Goal: Transaction & Acquisition: Purchase product/service

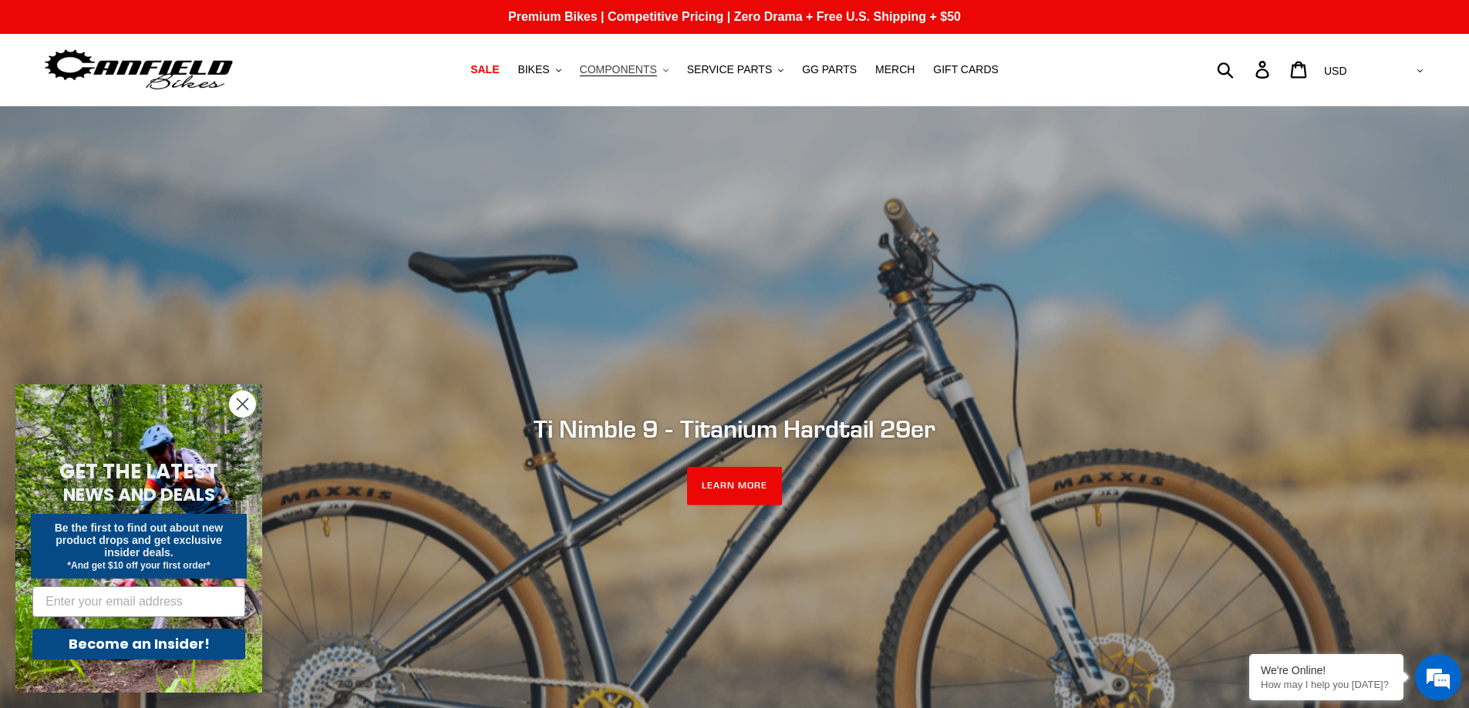
click at [617, 80] on nav "SALE BIKES .cls-1{fill:#231f20} SHOP ALL BIKES SHOP DEMO BIKES - On SALE Now! J…" at bounding box center [735, 70] width 692 height 72
click at [628, 69] on span "COMPONENTS" at bounding box center [618, 69] width 77 height 13
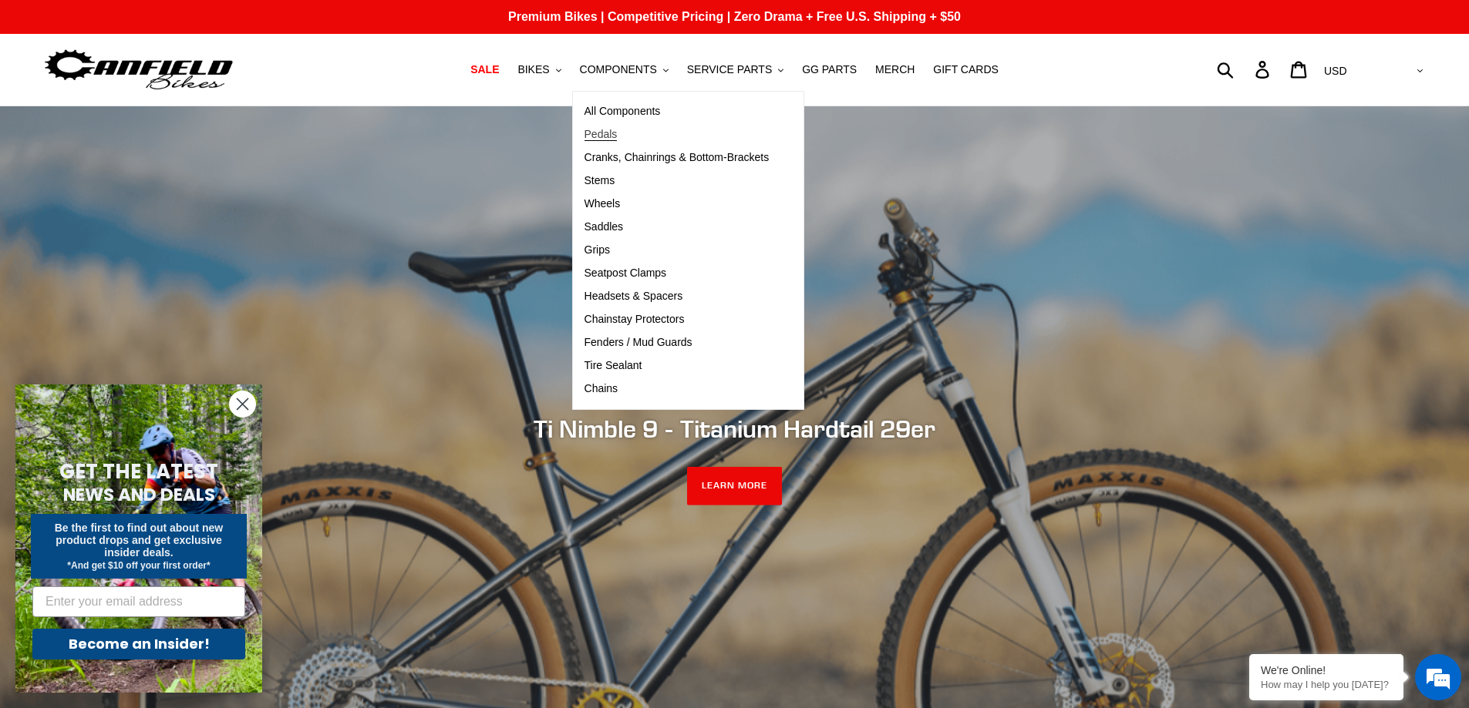
click at [617, 130] on span "Pedals" at bounding box center [600, 134] width 33 height 13
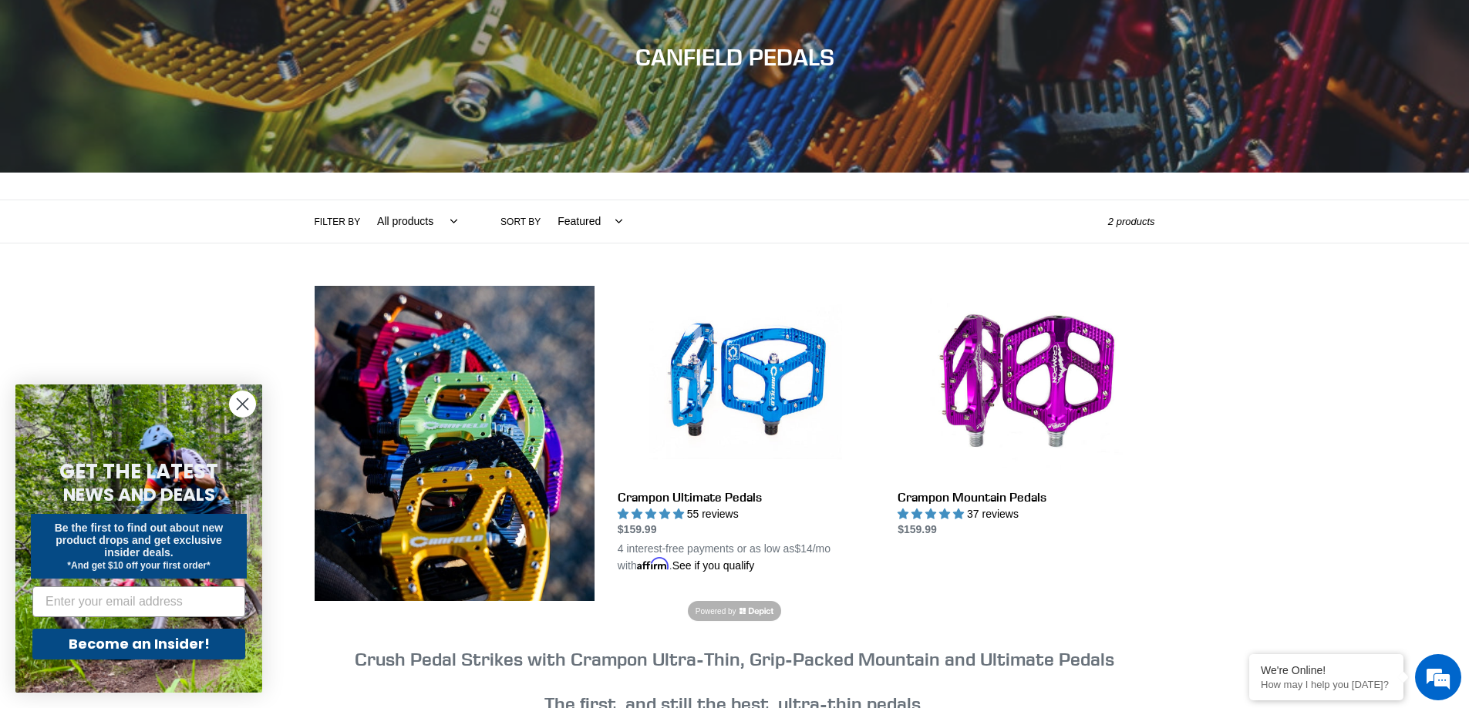
scroll to position [231, 0]
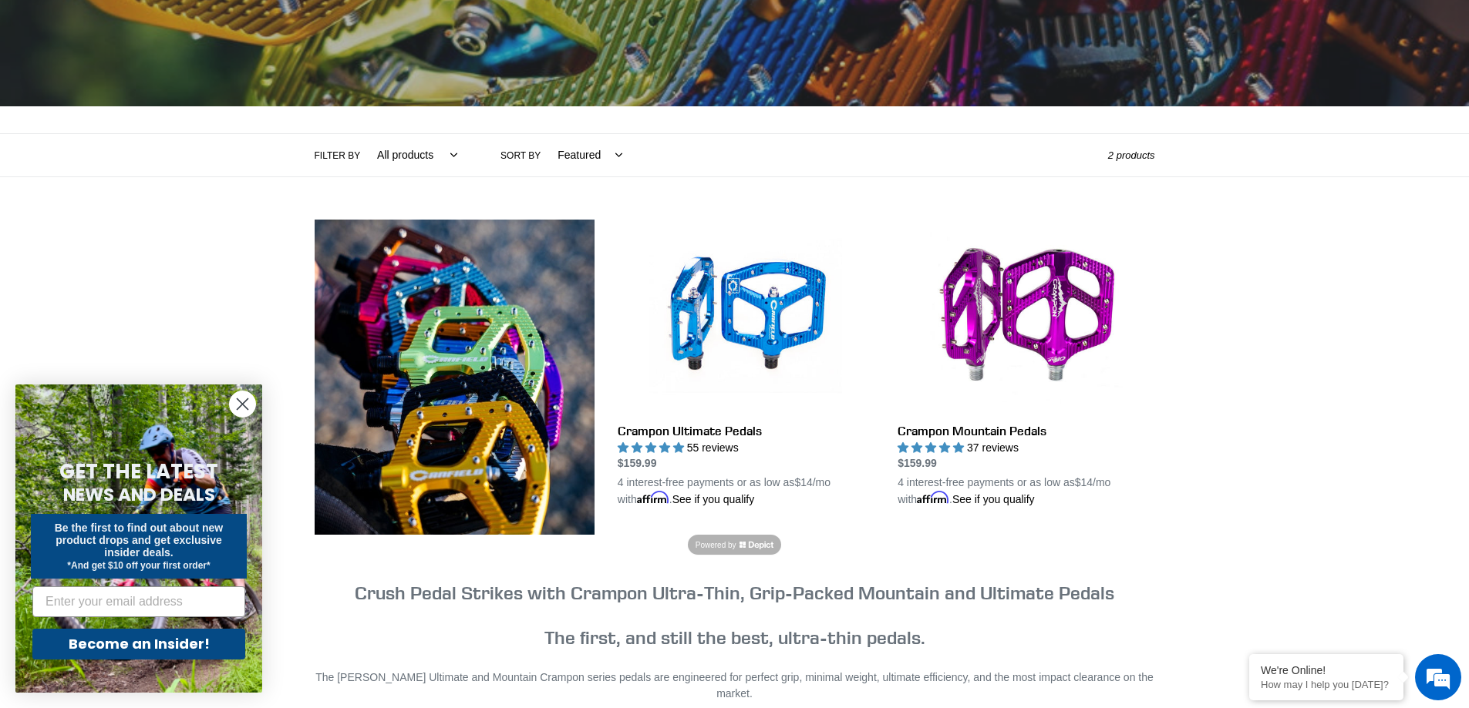
click at [240, 406] on icon "Close dialog" at bounding box center [242, 404] width 27 height 27
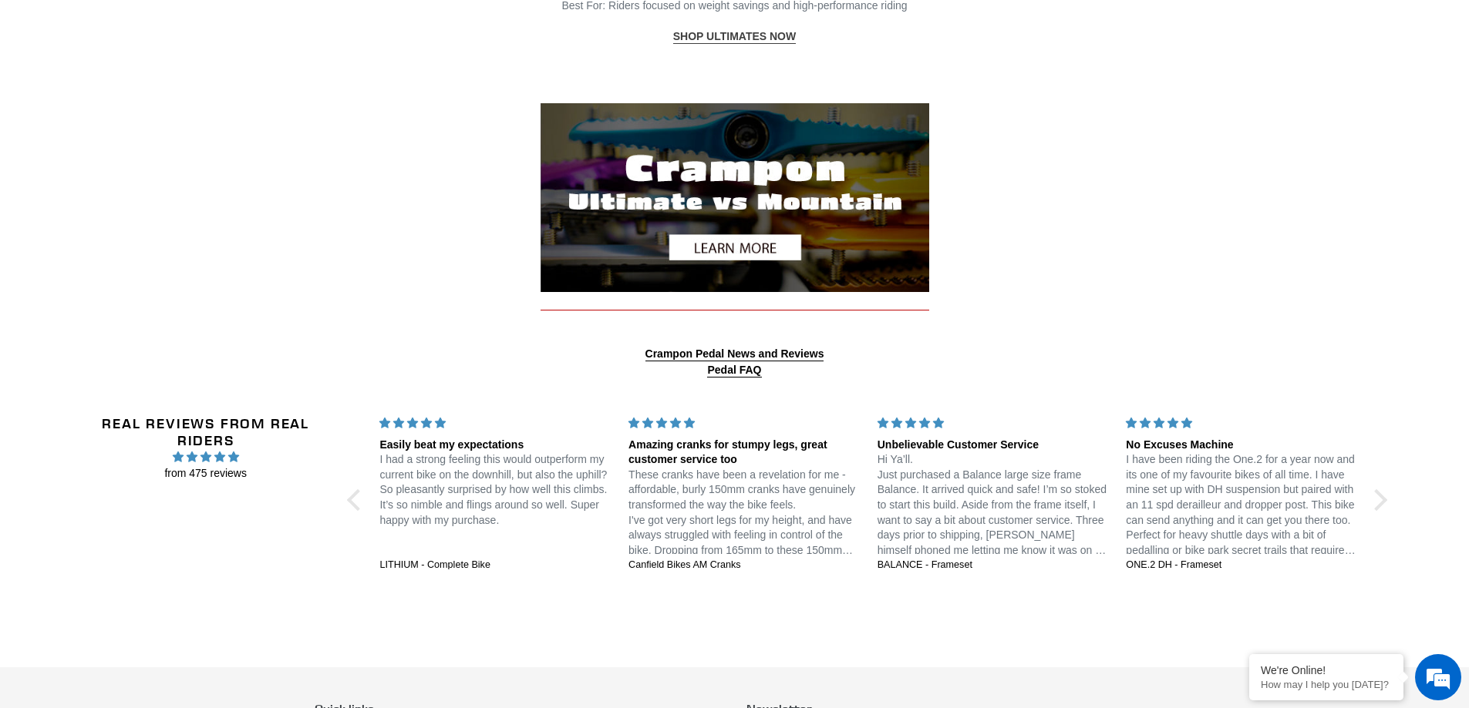
scroll to position [1388, 0]
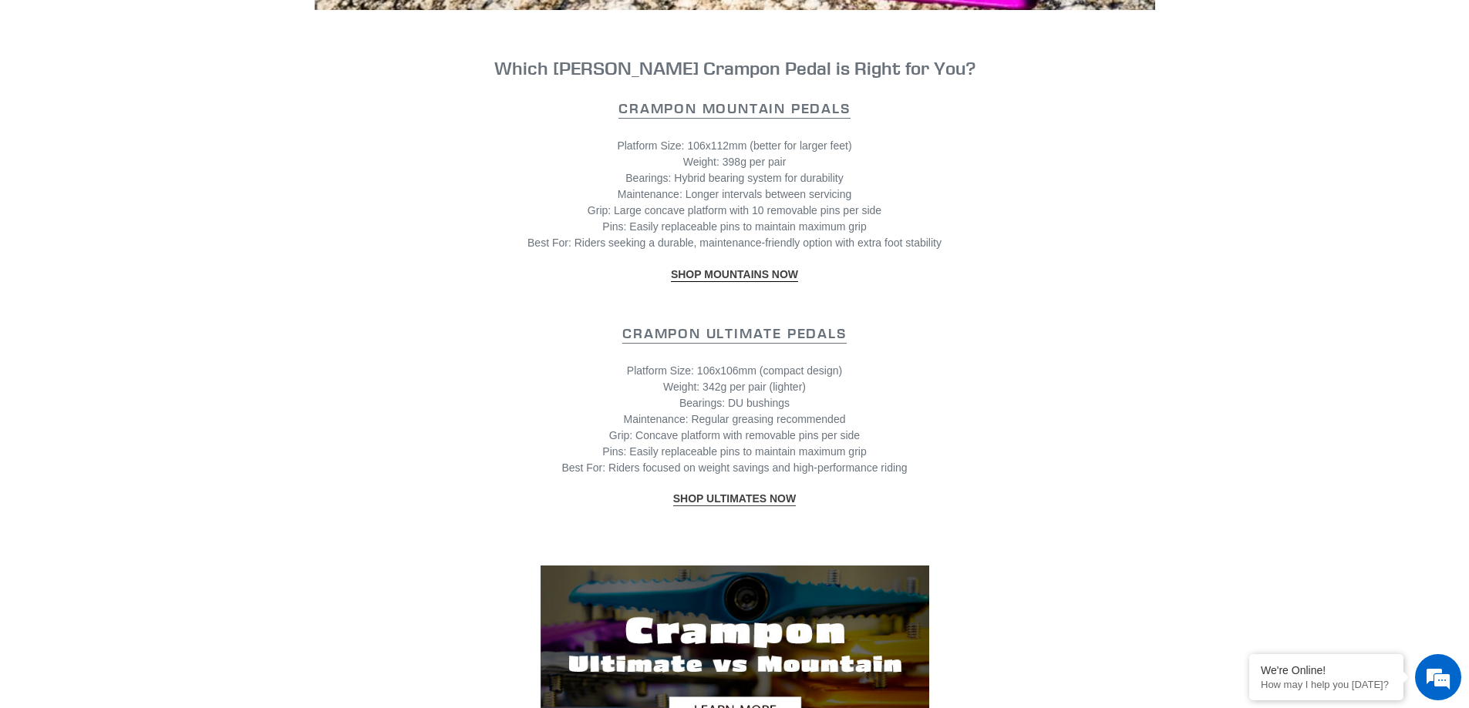
click at [777, 493] on strong "SHOP ULTIMATES NOW" at bounding box center [734, 499] width 123 height 12
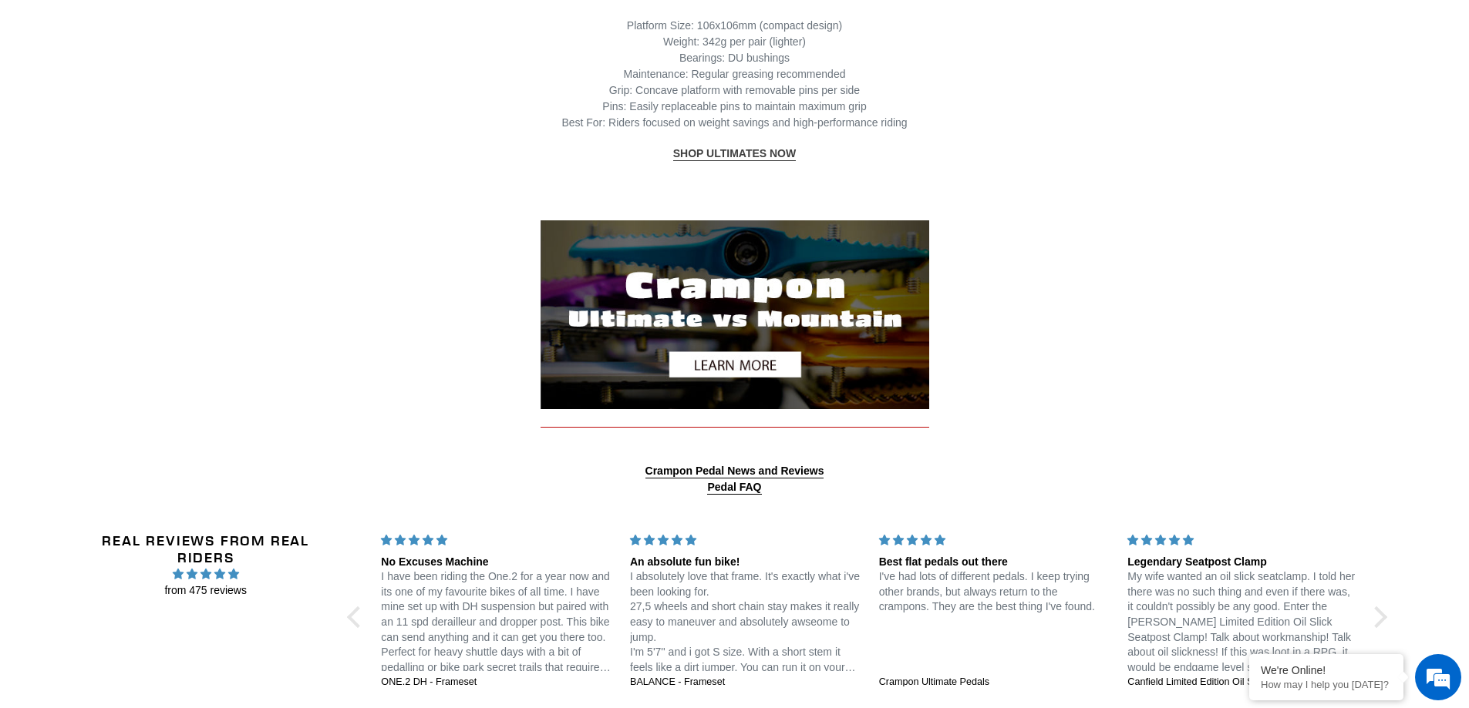
scroll to position [1850, 0]
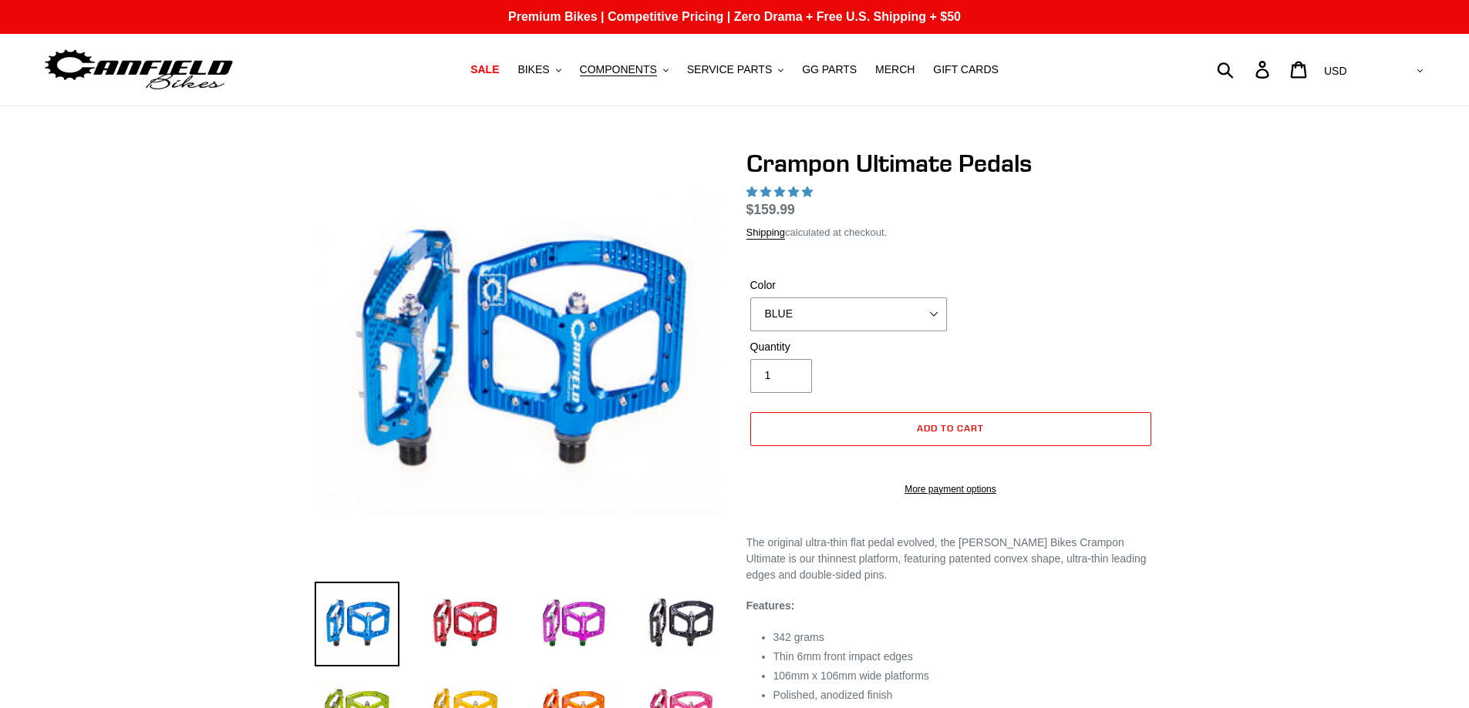
select select "highest-rating"
click at [909, 331] on select "BLUE RED PURPLE STEALTH BRONZE GREY TURQUOISE BLACK POLISHED BAJA GOLD PNW GREE…" at bounding box center [848, 315] width 197 height 34
select select "BRONZE"
click at [750, 315] on select "BLUE RED PURPLE STEALTH BRONZE GREY TURQUOISE BLACK POLISHED BAJA GOLD PNW GREE…" at bounding box center [848, 315] width 197 height 34
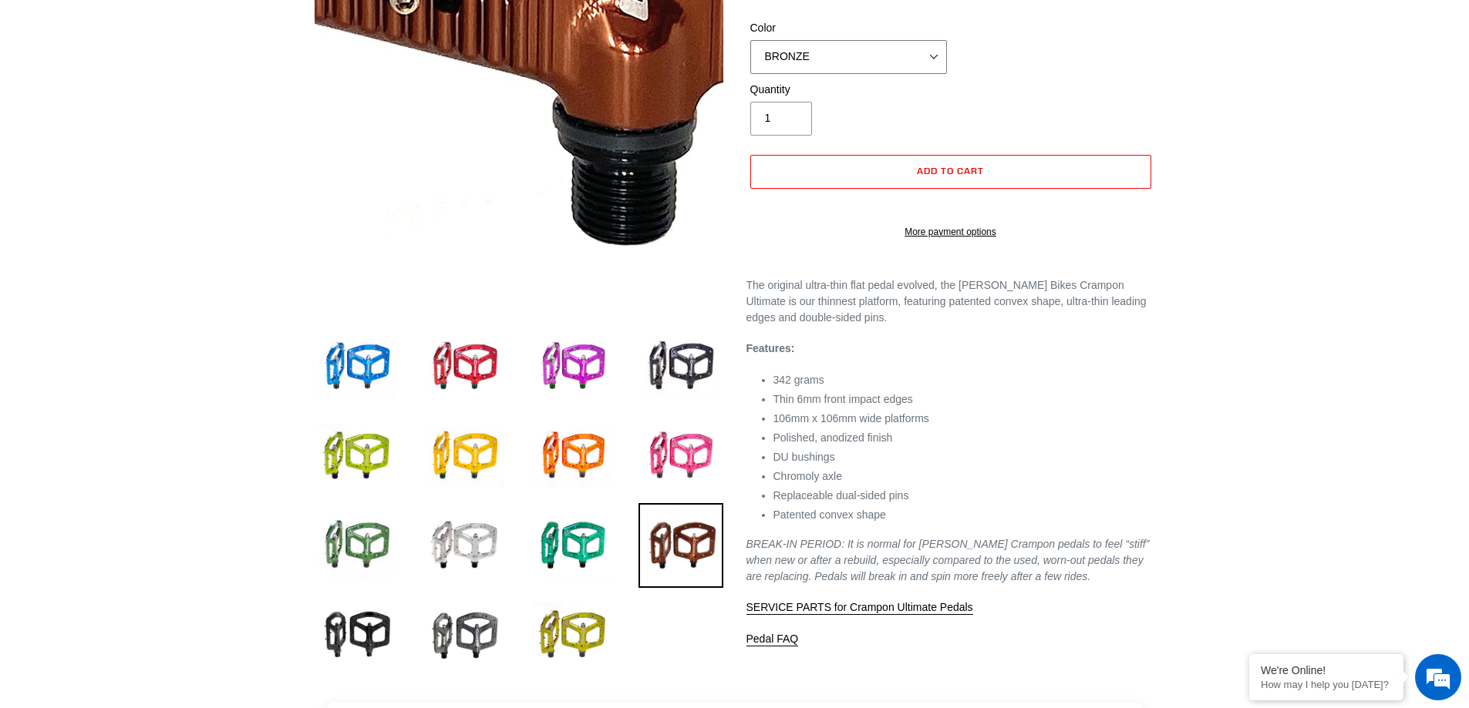
scroll to position [308, 0]
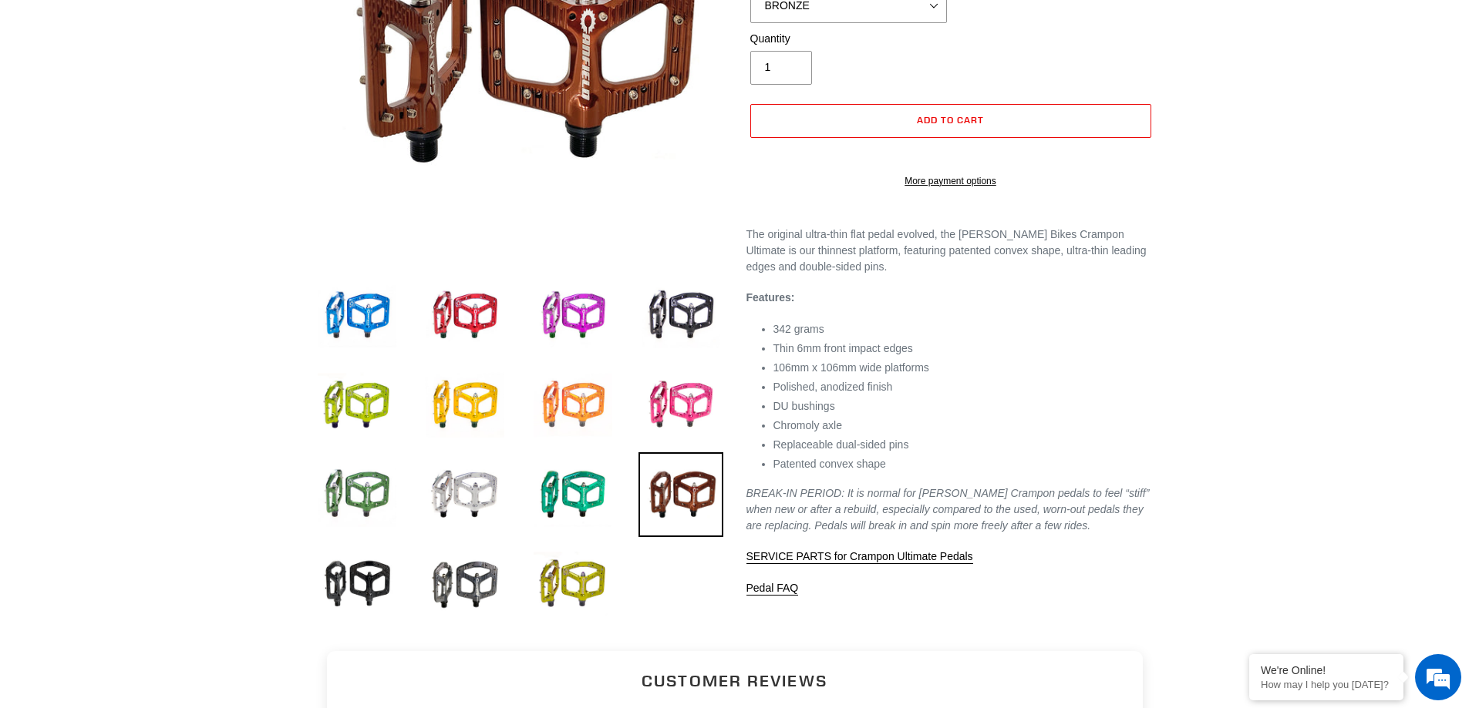
click at [608, 399] on img at bounding box center [572, 405] width 85 height 85
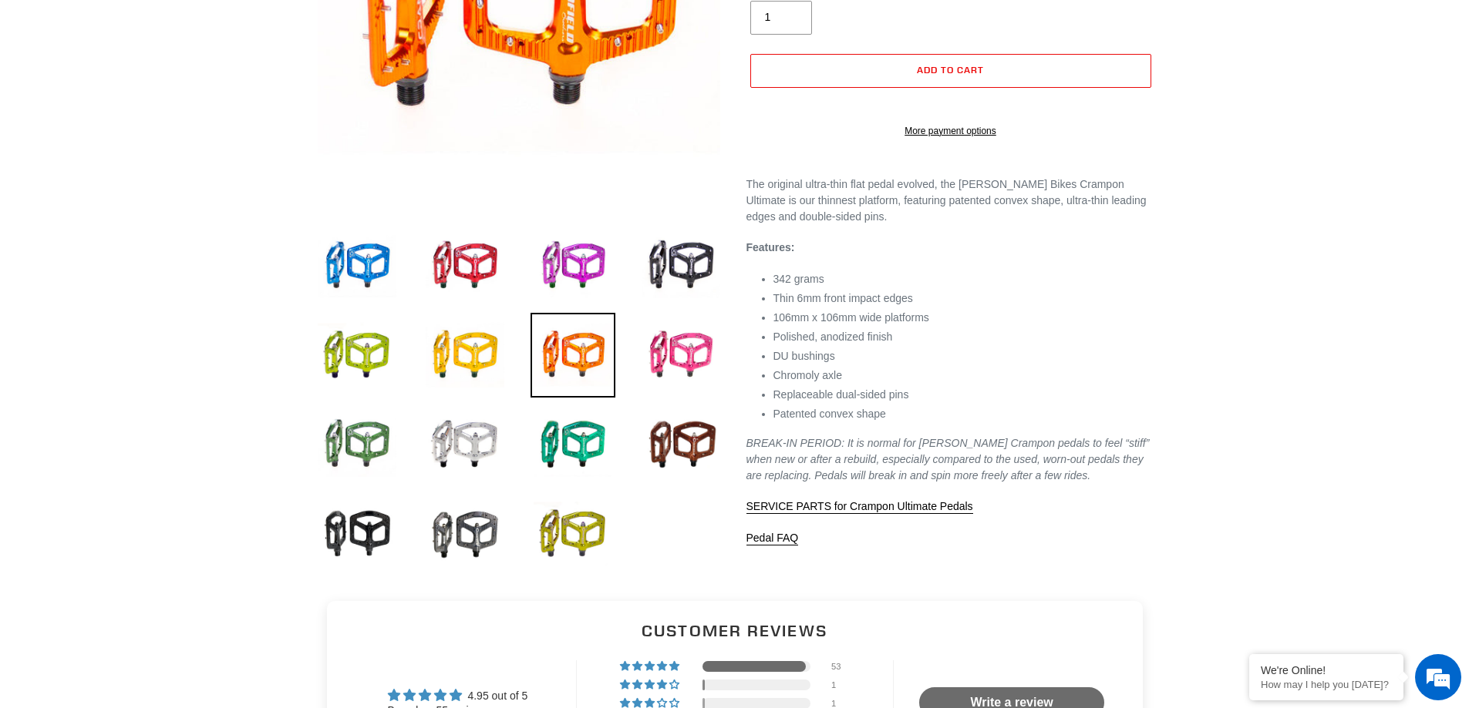
scroll to position [77, 0]
